Goal: Ask a question

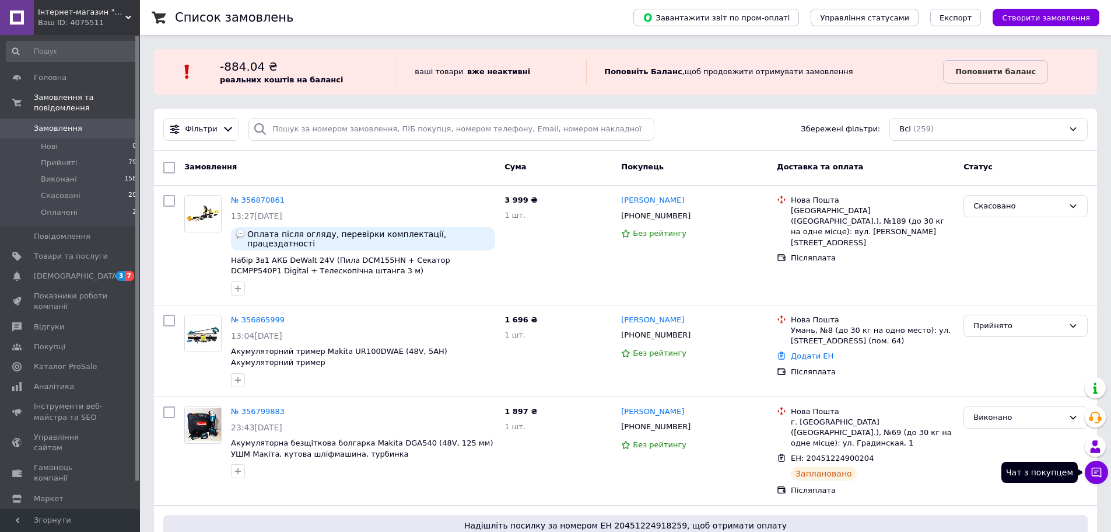
click at [1097, 470] on icon at bounding box center [1097, 472] width 10 height 10
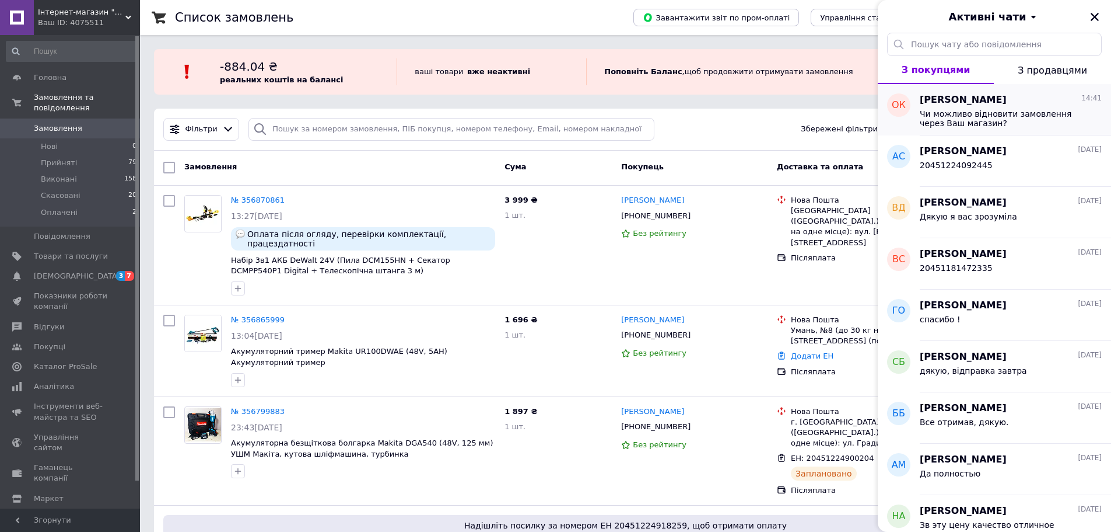
click at [952, 112] on span "Чи можливо відновити замовлення через Ваш магазин?" at bounding box center [1003, 118] width 166 height 19
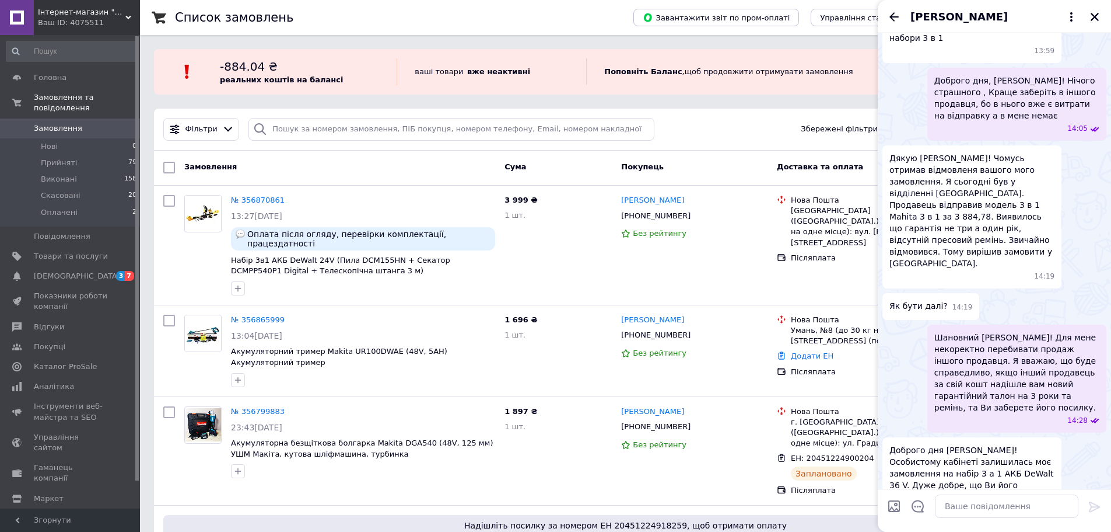
scroll to position [162, 0]
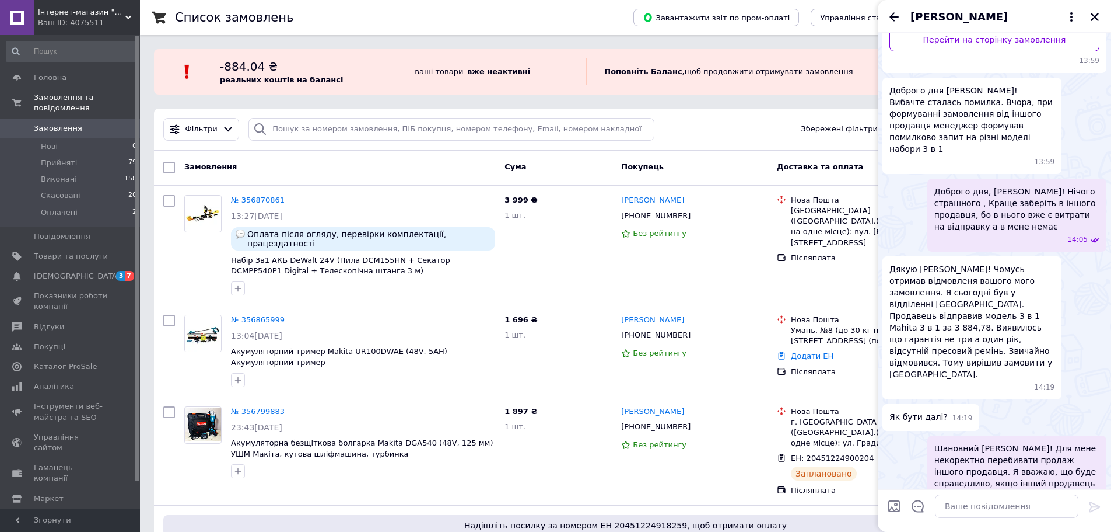
click at [967, 290] on span "Дякую [PERSON_NAME]! Чомусь отримав відмовленя вашого мого замовлення. Я сьогод…" at bounding box center [972, 321] width 165 height 117
drag, startPoint x: 627, startPoint y: 218, endPoint x: 676, endPoint y: 216, distance: 49.6
click at [676, 216] on div "[PHONE_NUMBER]" at bounding box center [656, 215] width 74 height 15
copy div "380509290180"
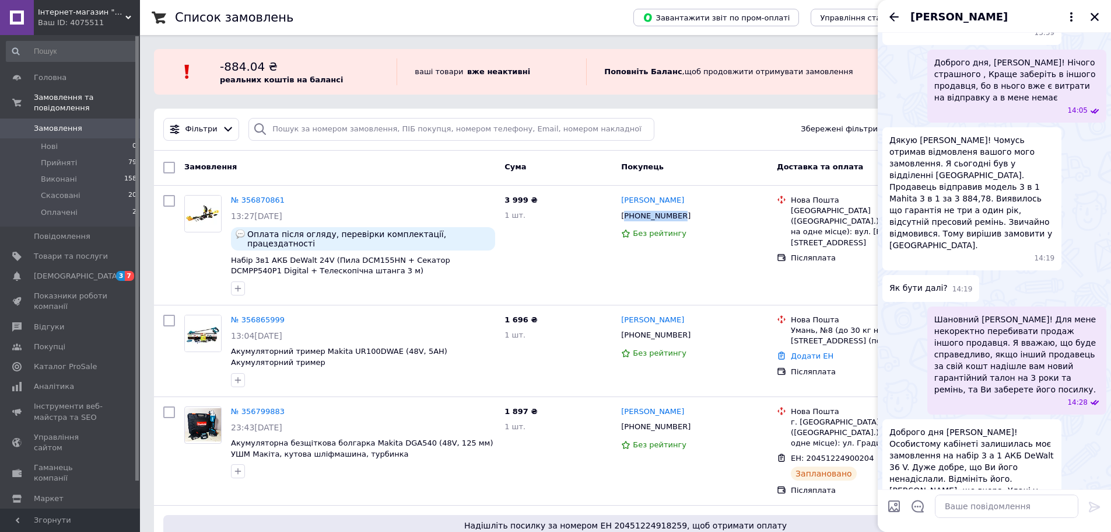
scroll to position [396, 0]
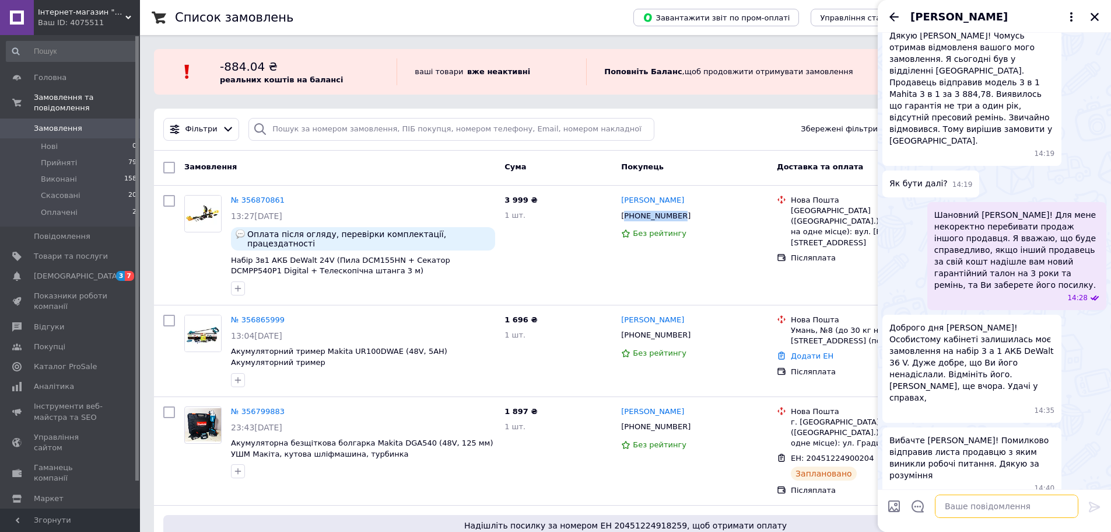
click at [953, 508] on textarea at bounding box center [1007, 505] width 144 height 23
click at [1070, 494] on textarea "Скажіть, будь ласка, у якому відділенні Ви вичвили відсутність ременя" at bounding box center [995, 500] width 167 height 35
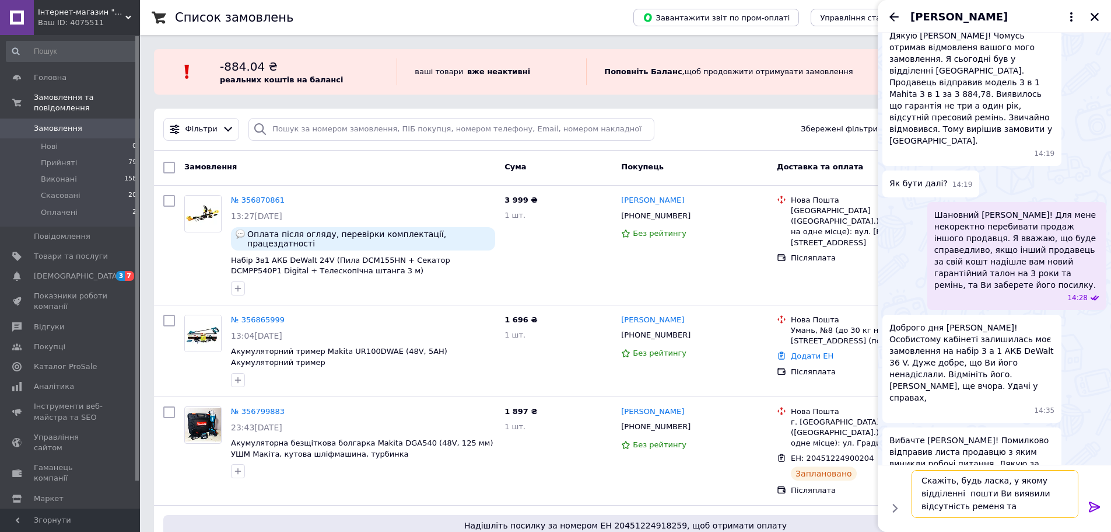
scroll to position [1, 0]
click at [959, 492] on textarea "Скажіть, будь ласка, у якому відділенні пошти Ви виявили відсутність ременя та …" at bounding box center [995, 494] width 167 height 48
click at [994, 492] on textarea "Скажіть, будь ласка, у якому відділенні пошти Ви виявили відсутність ременя та …" at bounding box center [995, 494] width 167 height 48
type textarea "Скажіть, будь ласка, у якому відділенні пошти Ви виявили сьогодні відсутність р…"
click at [1099, 505] on icon at bounding box center [1094, 506] width 11 height 11
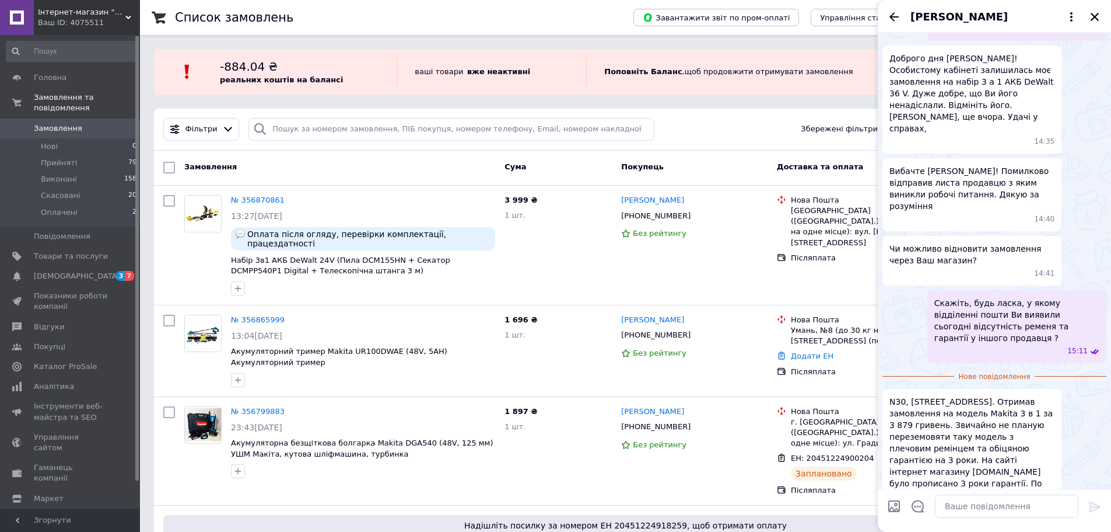
scroll to position [665, 0]
drag, startPoint x: 992, startPoint y: 382, endPoint x: 1055, endPoint y: 379, distance: 63.1
click at [1055, 388] on div "N30, [STREET_ADDRESS]. Отримав замовлення на модель Makita 3 в 1 за 3 879 гриве…" at bounding box center [972, 483] width 179 height 190
copy span "[DOMAIN_NAME]"
click at [952, 507] on textarea at bounding box center [1007, 505] width 144 height 23
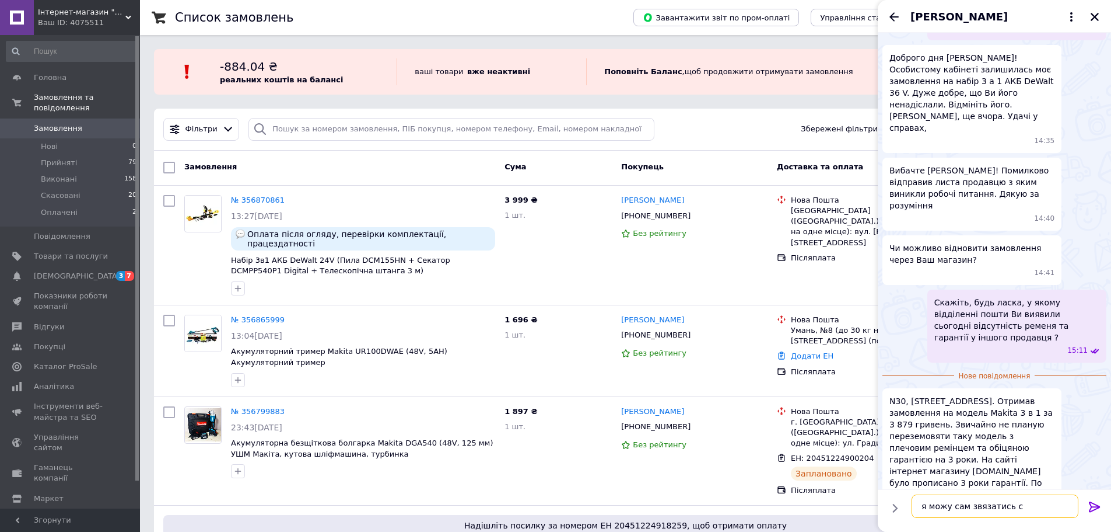
paste textarea "[DOMAIN_NAME]"
click at [1006, 494] on textarea "я можу сам звязатись с [DOMAIN_NAME] та органызувати ремынь та гарантыю 3 роки …" at bounding box center [995, 494] width 167 height 48
click at [952, 505] on textarea "я можу сам звязатись с [DOMAIN_NAME] та організувати ремінь та гарантыю 3 роки …" at bounding box center [995, 494] width 167 height 48
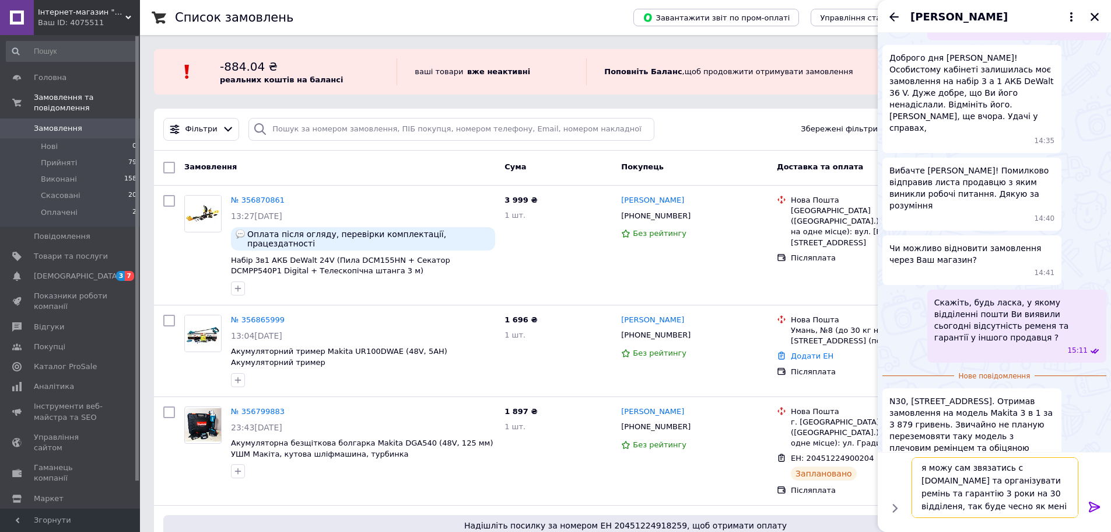
type textarea "я можу сам звязатись с [DOMAIN_NAME] та організувати ремінь та гарантію 3 роки …"
click at [1099, 503] on icon at bounding box center [1095, 506] width 14 height 14
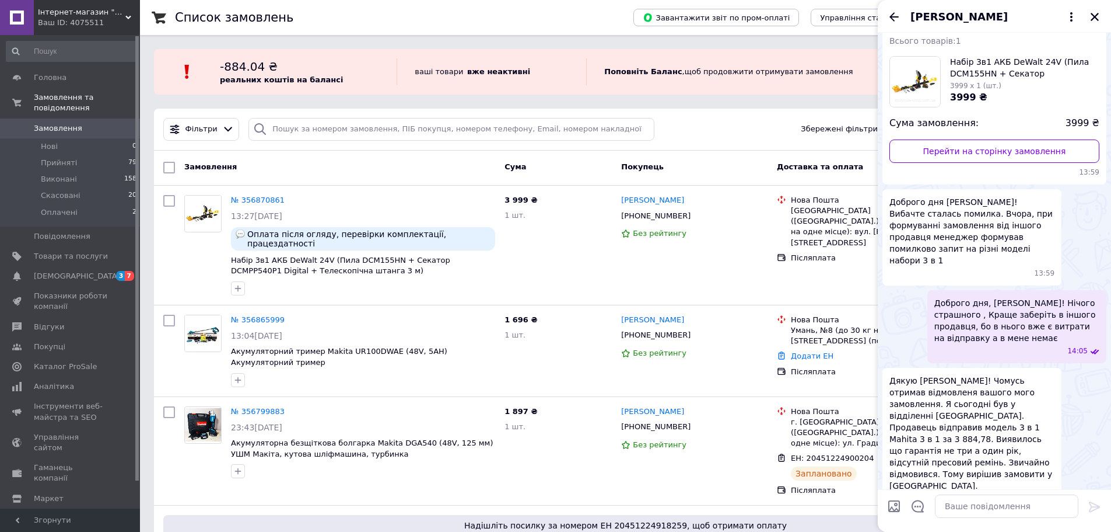
scroll to position [0, 0]
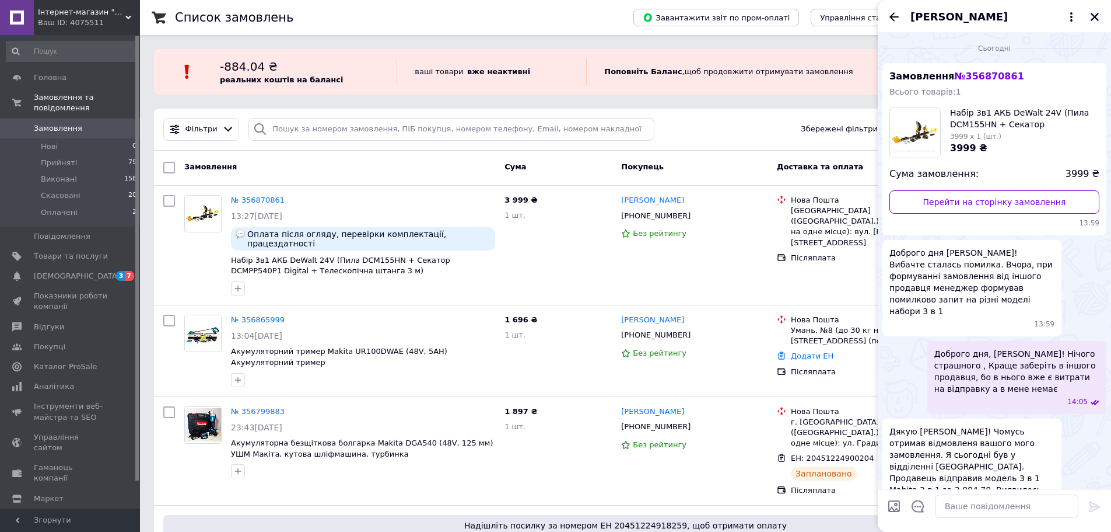
click at [1092, 15] on icon "Закрити" at bounding box center [1095, 17] width 11 height 11
